Goal: Task Accomplishment & Management: Complete application form

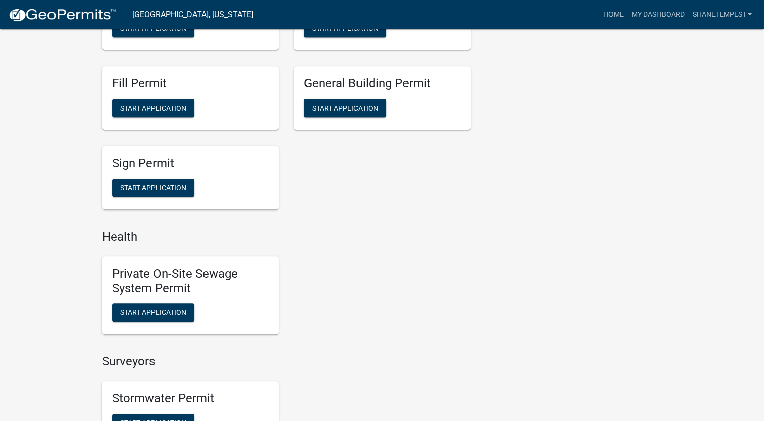
scroll to position [808, 0]
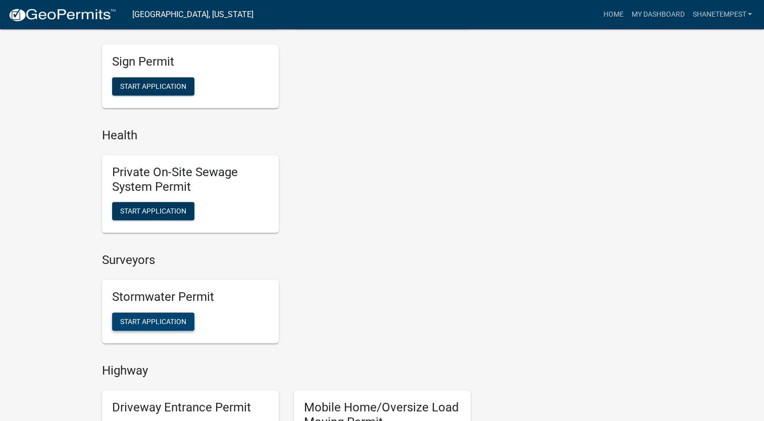
click at [180, 323] on span "Start Application" at bounding box center [153, 322] width 66 height 8
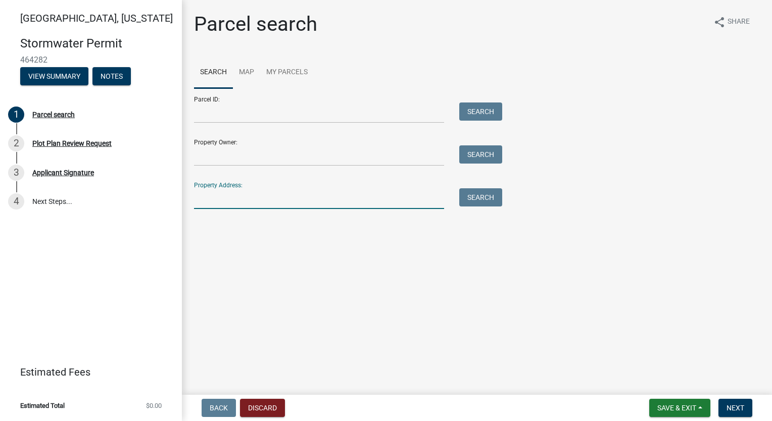
click at [259, 203] on input "Property Address:" at bounding box center [319, 198] width 250 height 21
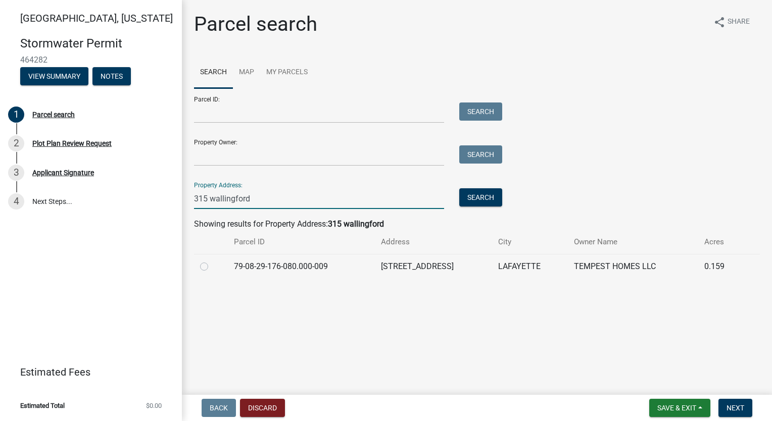
type input "315 wallingford"
click at [200, 266] on td at bounding box center [211, 266] width 34 height 25
click at [199, 263] on td at bounding box center [211, 266] width 34 height 25
click at [212, 261] on label at bounding box center [212, 261] width 0 height 0
click at [212, 267] on input "radio" at bounding box center [215, 264] width 7 height 7
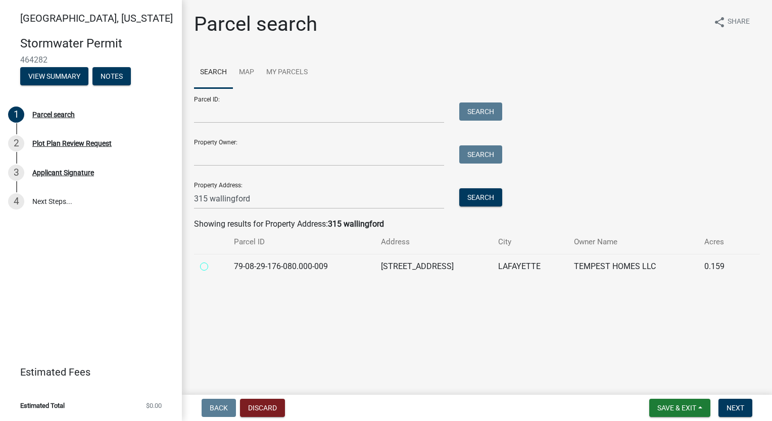
radio input "true"
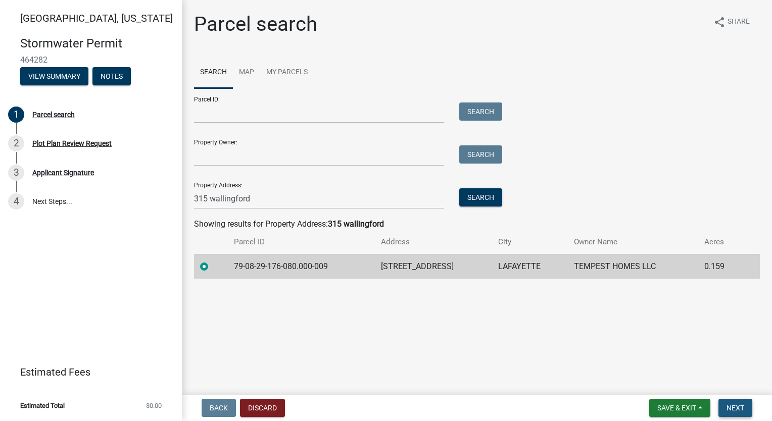
click at [738, 407] on span "Next" at bounding box center [735, 408] width 18 height 8
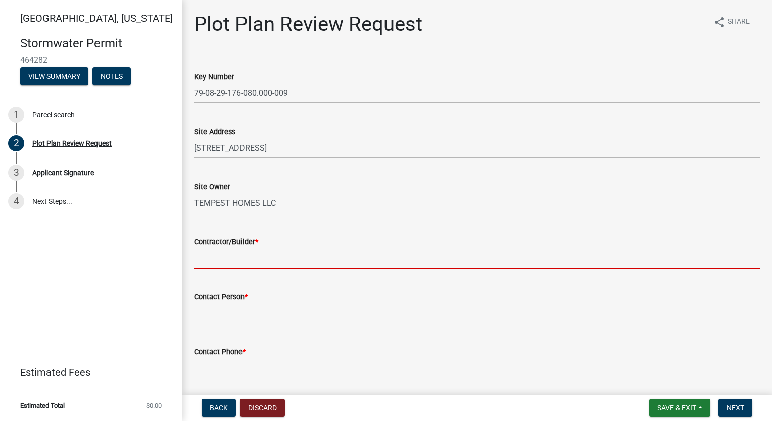
click at [260, 249] on input "Contractor/Builder *" at bounding box center [477, 258] width 566 height 21
type input "Tempest Homes"
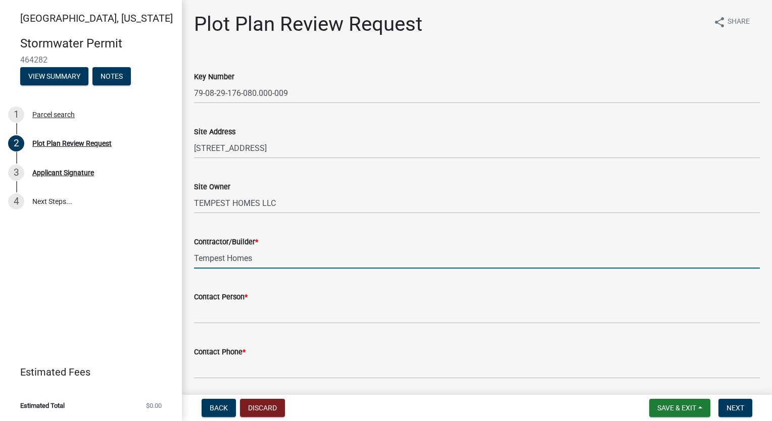
type input "[PERSON_NAME]"
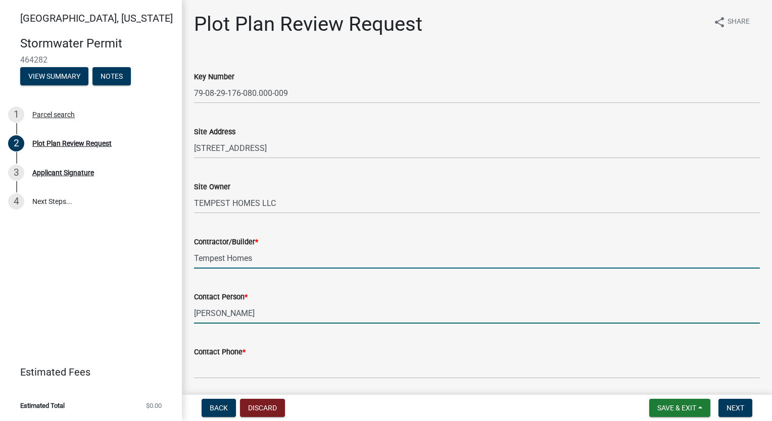
type input "7654186612"
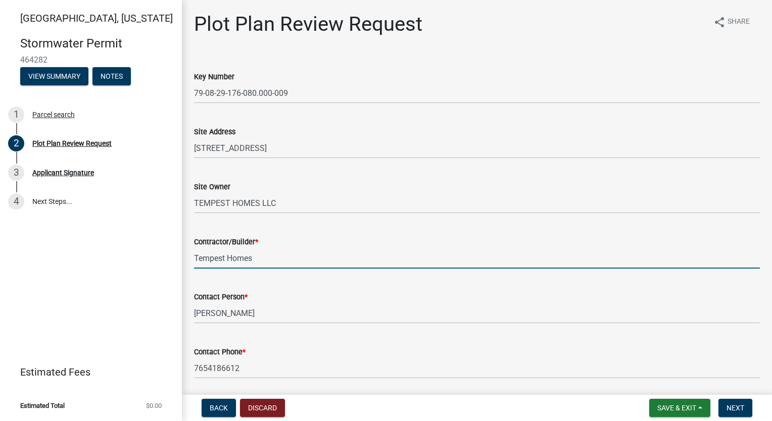
type input "[EMAIL_ADDRESS][DOMAIN_NAME]"
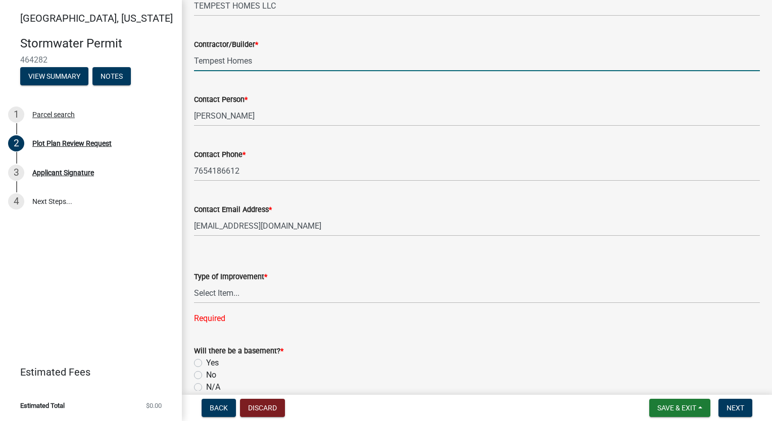
scroll to position [253, 0]
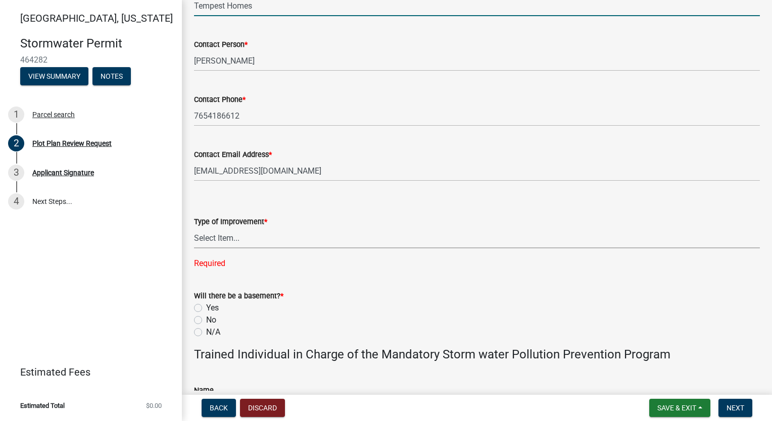
click at [291, 246] on select "Select Item... Agricultural Building Attached Garage Commercial Deck Detached G…" at bounding box center [477, 238] width 566 height 21
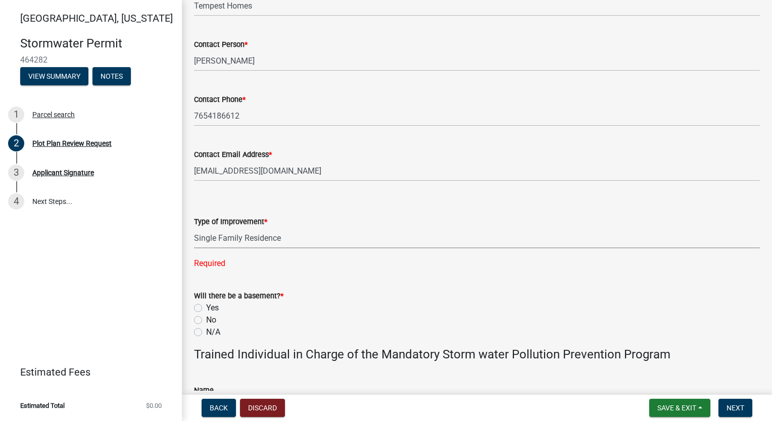
click at [194, 228] on select "Select Item... Agricultural Building Attached Garage Commercial Deck Detached G…" at bounding box center [477, 238] width 566 height 21
select select "b583a170-26d7-469b-a390-0aed4d149ee1"
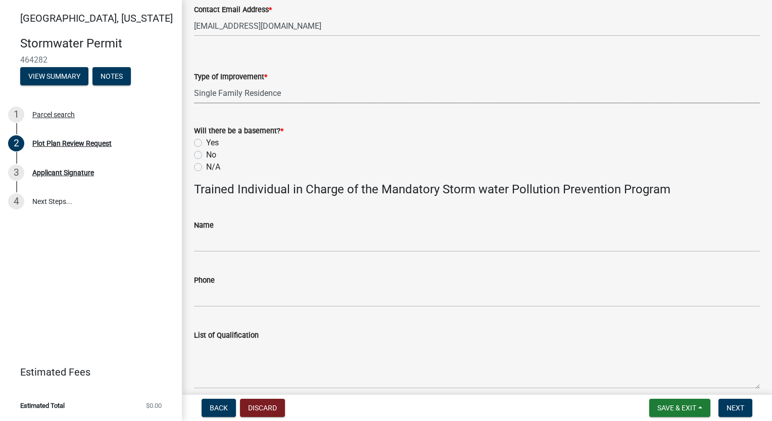
scroll to position [404, 0]
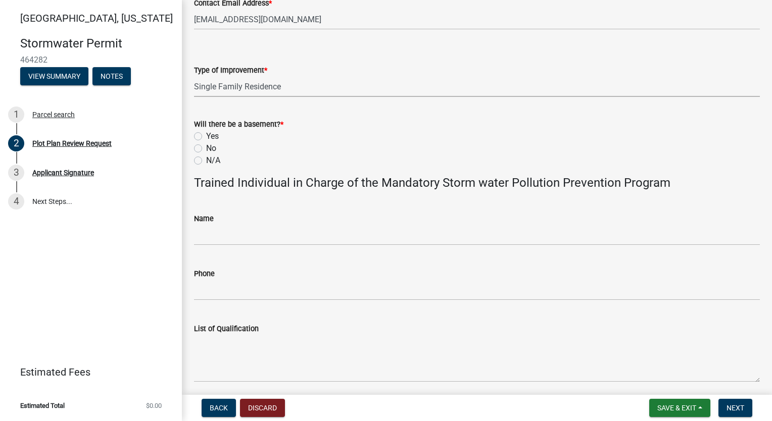
click at [206, 149] on label "No" at bounding box center [211, 148] width 10 height 12
click at [206, 149] on input "No" at bounding box center [209, 145] width 7 height 7
radio input "true"
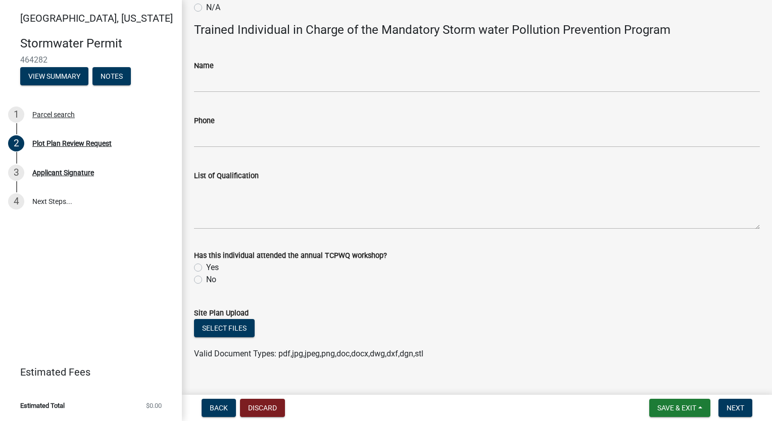
scroll to position [574, 0]
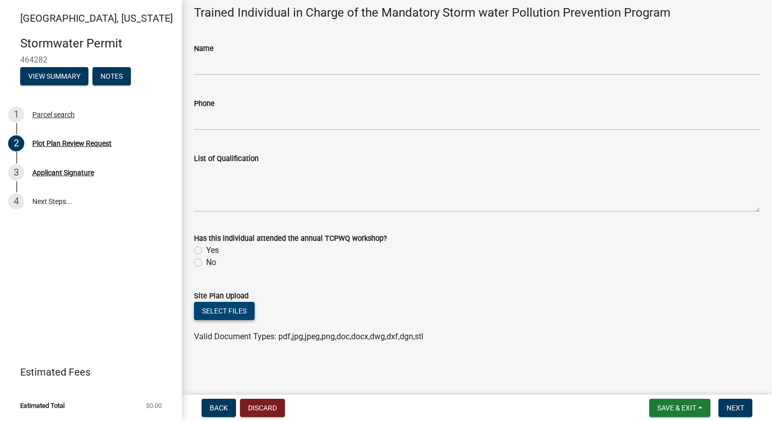
click at [227, 310] on button "Select files" at bounding box center [224, 311] width 61 height 18
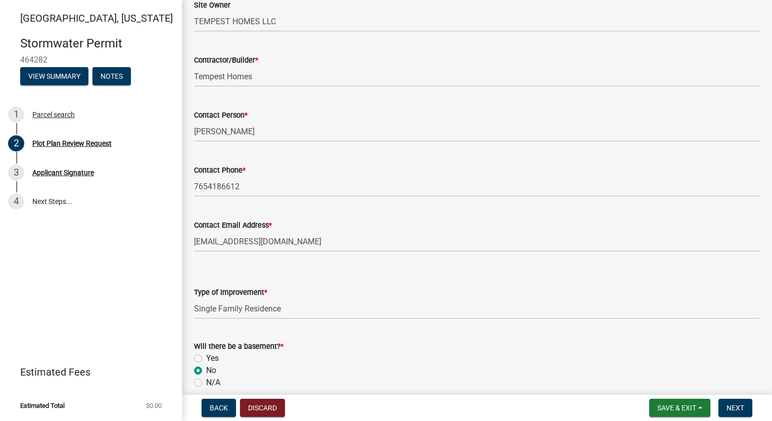
scroll to position [611, 0]
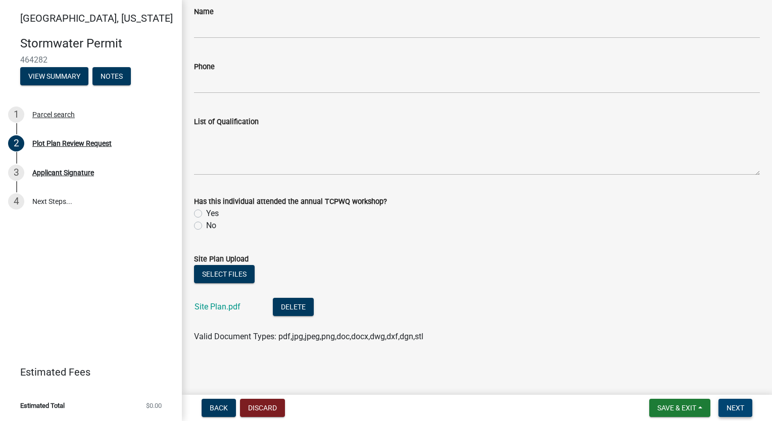
click at [736, 407] on span "Next" at bounding box center [735, 408] width 18 height 8
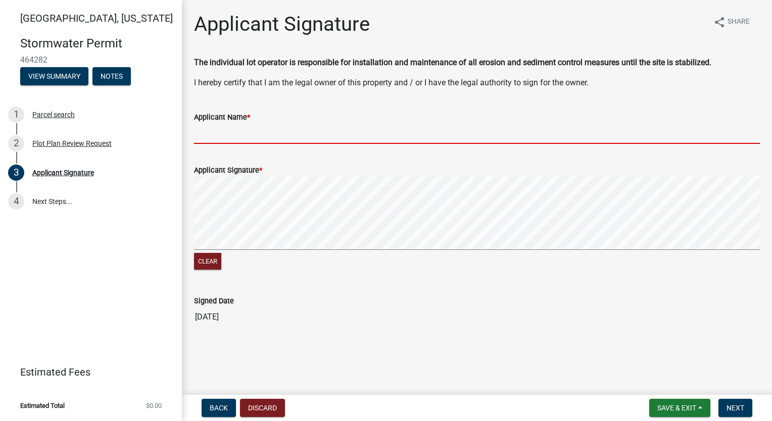
click at [222, 131] on input "Applicant Name *" at bounding box center [477, 133] width 566 height 21
type input "[PERSON_NAME]"
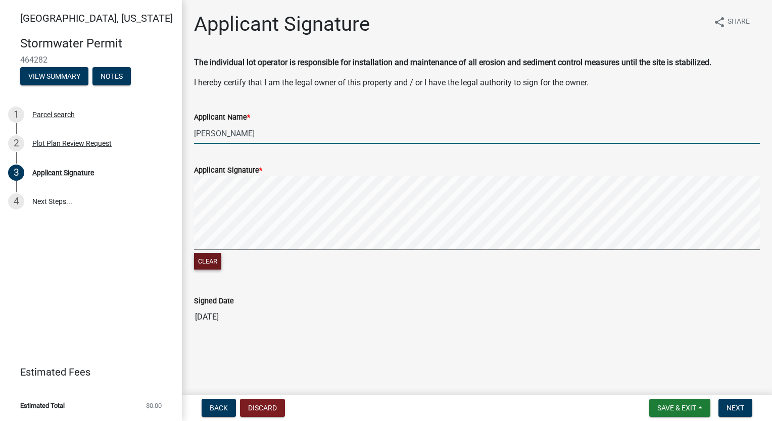
click at [211, 262] on button "Clear" at bounding box center [207, 261] width 27 height 17
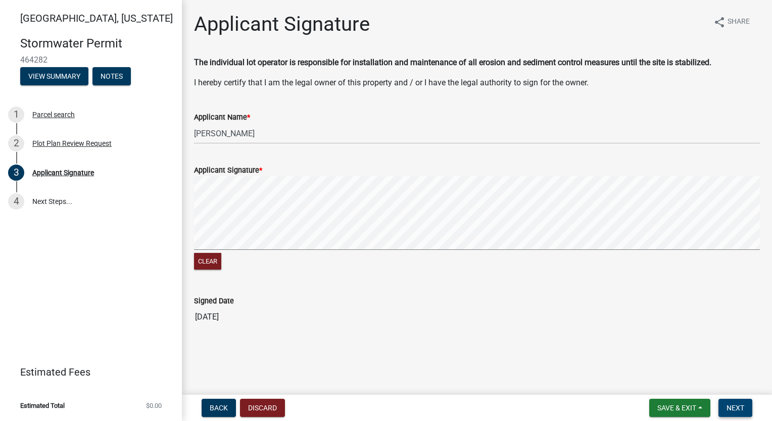
click at [740, 409] on span "Next" at bounding box center [735, 408] width 18 height 8
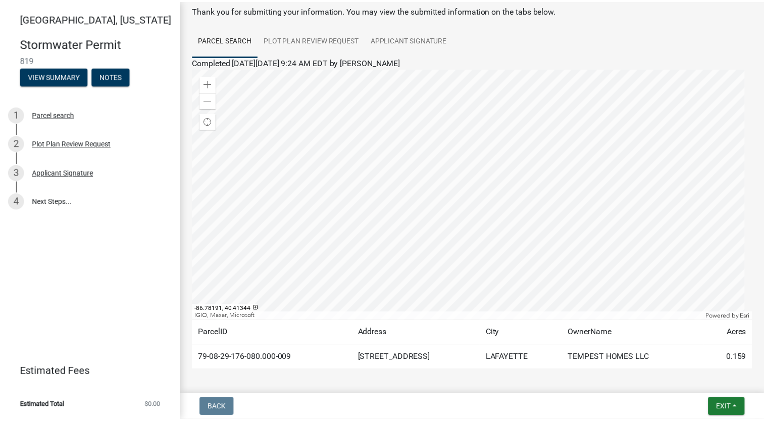
scroll to position [91, 0]
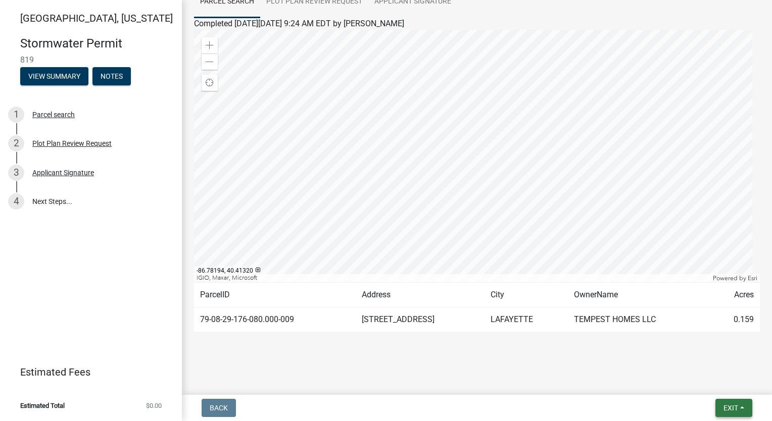
click at [731, 410] on span "Exit" at bounding box center [730, 408] width 15 height 8
click at [722, 381] on button "Save & Exit" at bounding box center [712, 382] width 81 height 24
